Goal: Find contact information: Find contact information

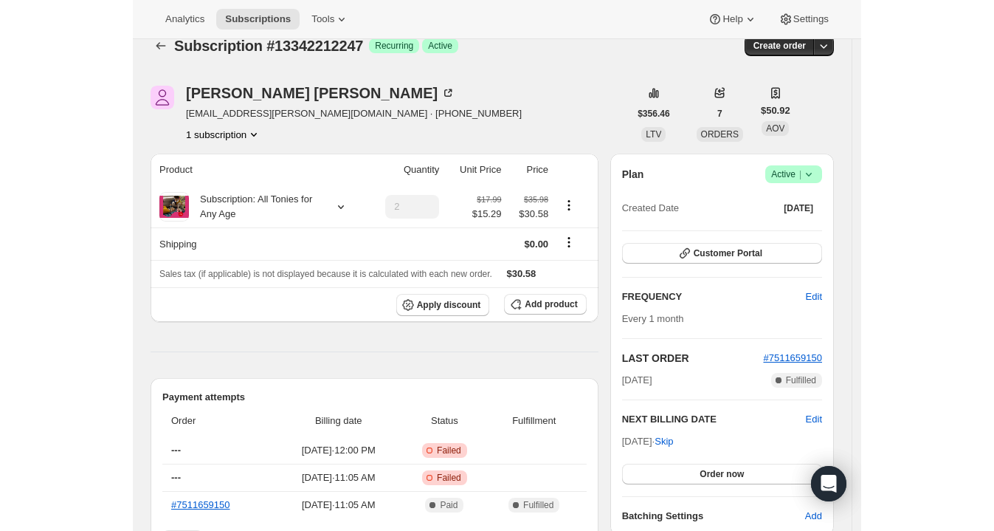
scroll to position [21, 0]
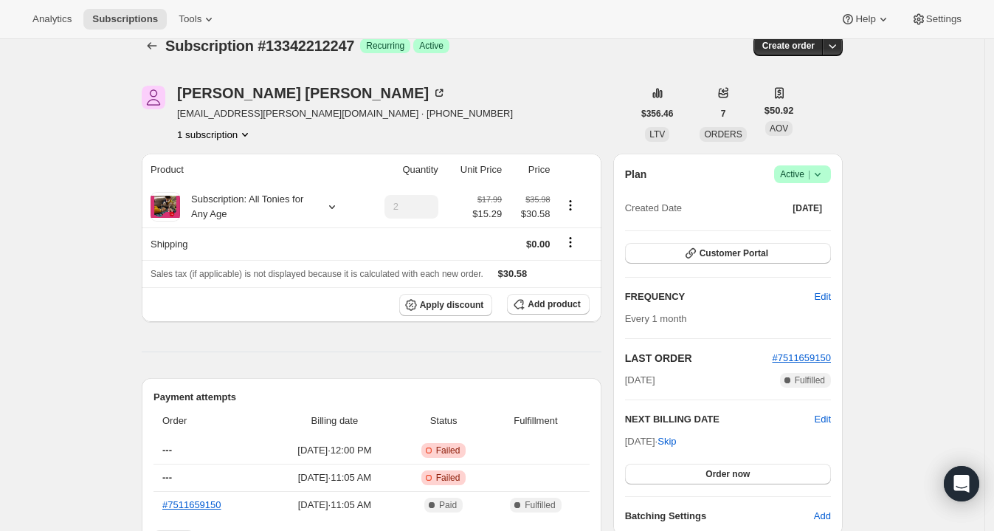
click at [246, 107] on span "[EMAIL_ADDRESS][PERSON_NAME][DOMAIN_NAME] · [PHONE_NUMBER]" at bounding box center [345, 113] width 336 height 15
click at [248, 108] on span "[EMAIL_ADDRESS][PERSON_NAME][DOMAIN_NAME] · [PHONE_NUMBER]" at bounding box center [345, 113] width 336 height 15
click at [224, 108] on span "[EMAIL_ADDRESS][PERSON_NAME][DOMAIN_NAME] · [PHONE_NUMBER]" at bounding box center [345, 113] width 336 height 15
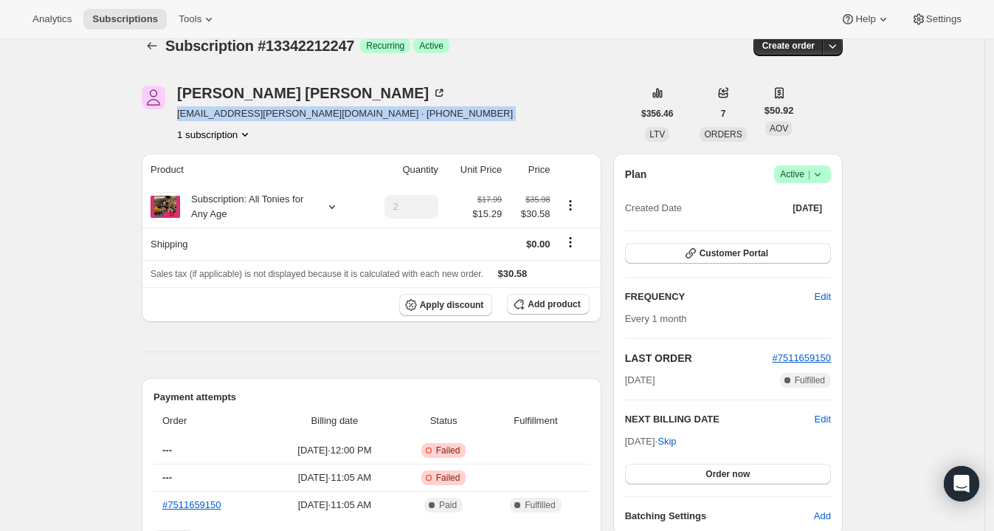
click at [224, 108] on span "[EMAIL_ADDRESS][PERSON_NAME][DOMAIN_NAME] · [PHONE_NUMBER]" at bounding box center [345, 113] width 336 height 15
click at [236, 116] on span "[EMAIL_ADDRESS][PERSON_NAME][DOMAIN_NAME] · [PHONE_NUMBER]" at bounding box center [345, 113] width 336 height 15
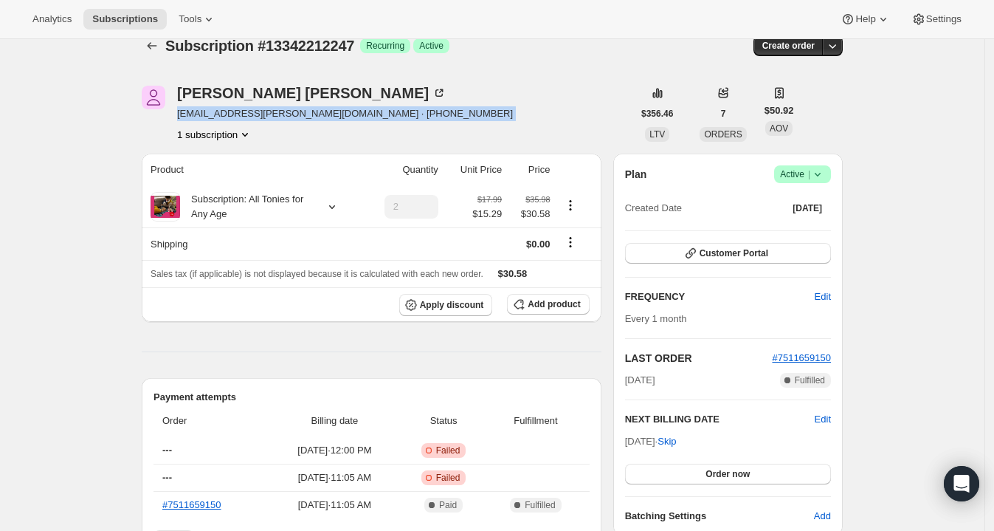
copy span "[EMAIL_ADDRESS][PERSON_NAME][DOMAIN_NAME] · [PHONE_NUMBER]"
click at [287, 114] on span "[EMAIL_ADDRESS][PERSON_NAME][DOMAIN_NAME] · [PHONE_NUMBER]" at bounding box center [345, 113] width 336 height 15
drag, startPoint x: 293, startPoint y: 113, endPoint x: 179, endPoint y: 114, distance: 113.6
click at [179, 114] on div "[PERSON_NAME] [PERSON_NAME][EMAIL_ADDRESS][PERSON_NAME][DOMAIN_NAME] · [PHONE_N…" at bounding box center [387, 114] width 491 height 56
copy span "[EMAIL_ADDRESS][PERSON_NAME][DOMAIN_NAME]"
